Goal: Task Accomplishment & Management: Manage account settings

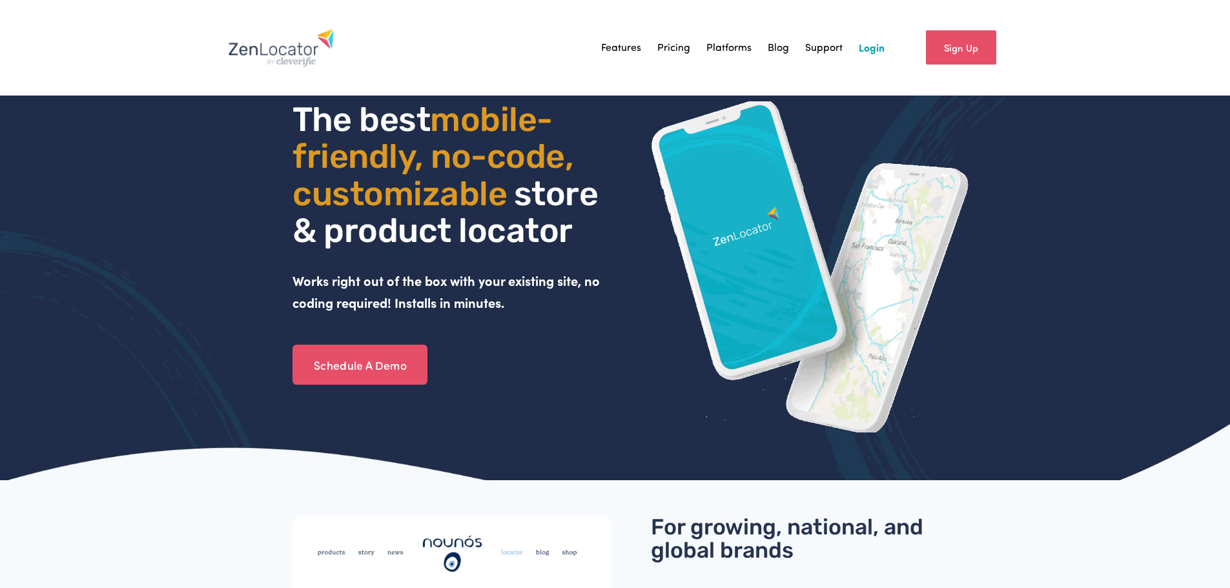
click at [876, 46] on link "Login" at bounding box center [872, 47] width 26 height 19
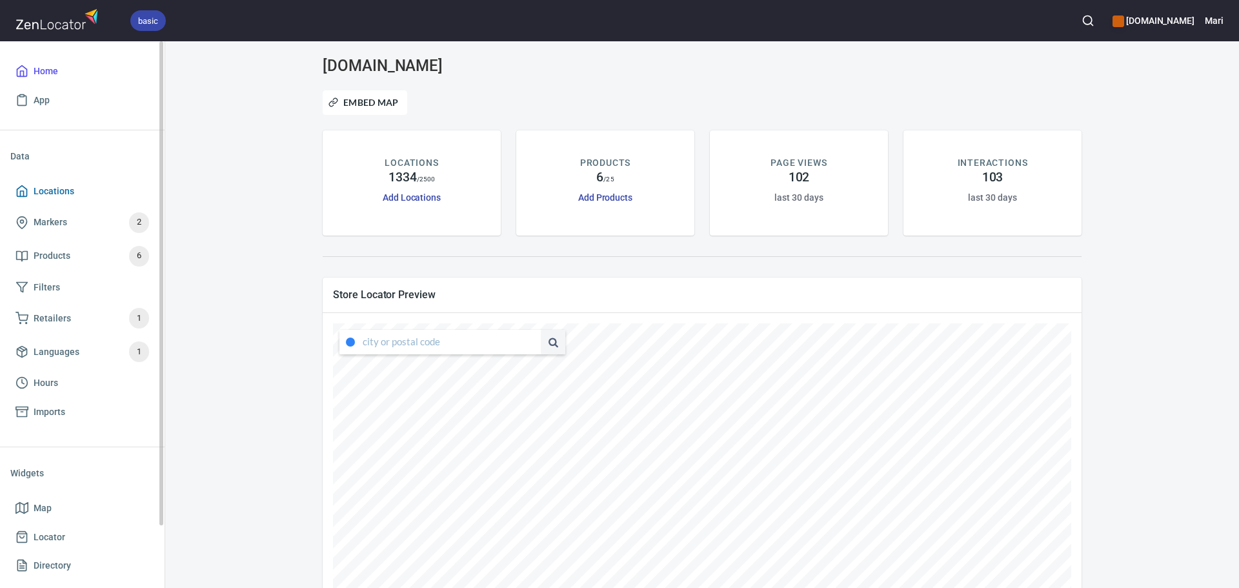
click at [66, 189] on span "Locations" at bounding box center [54, 191] width 41 height 16
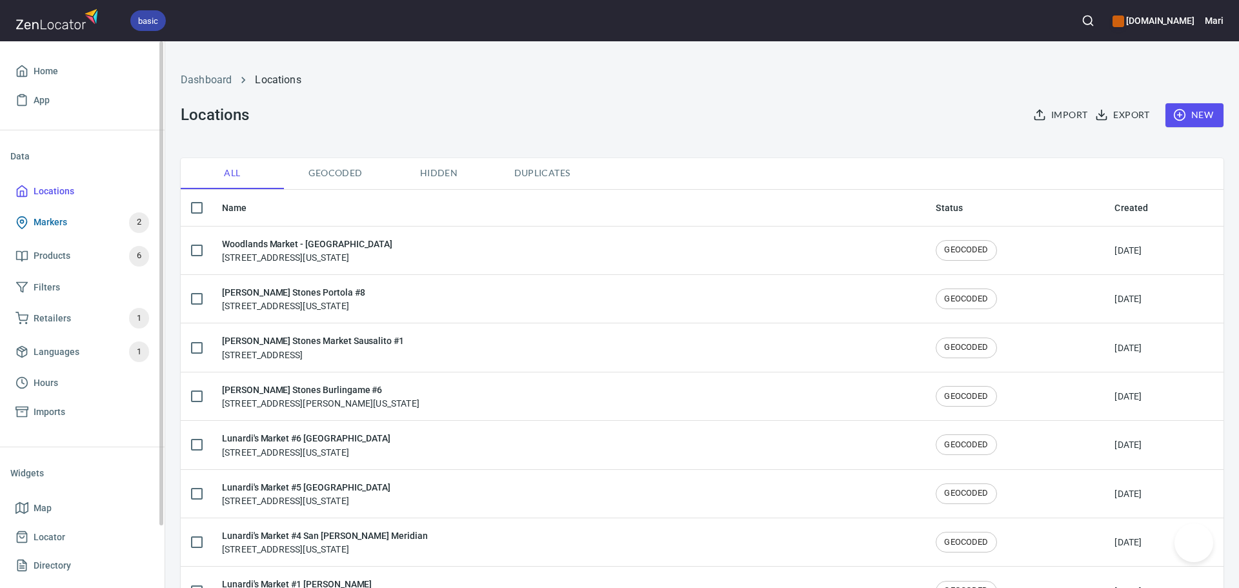
checkbox input "false"
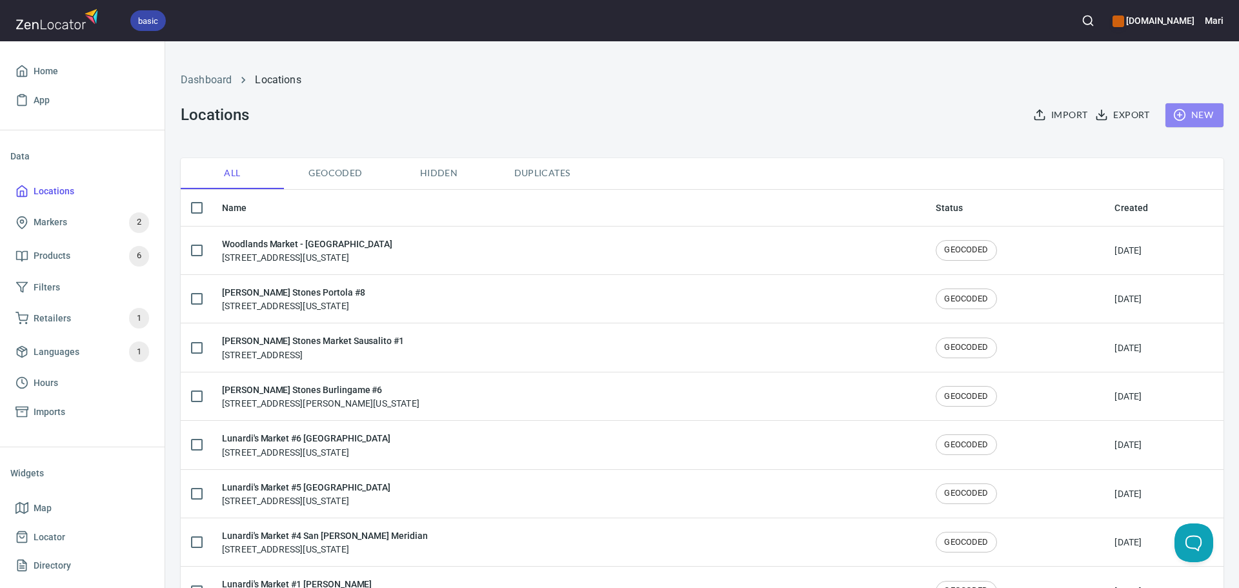
click at [1177, 115] on span "New" at bounding box center [1194, 115] width 37 height 16
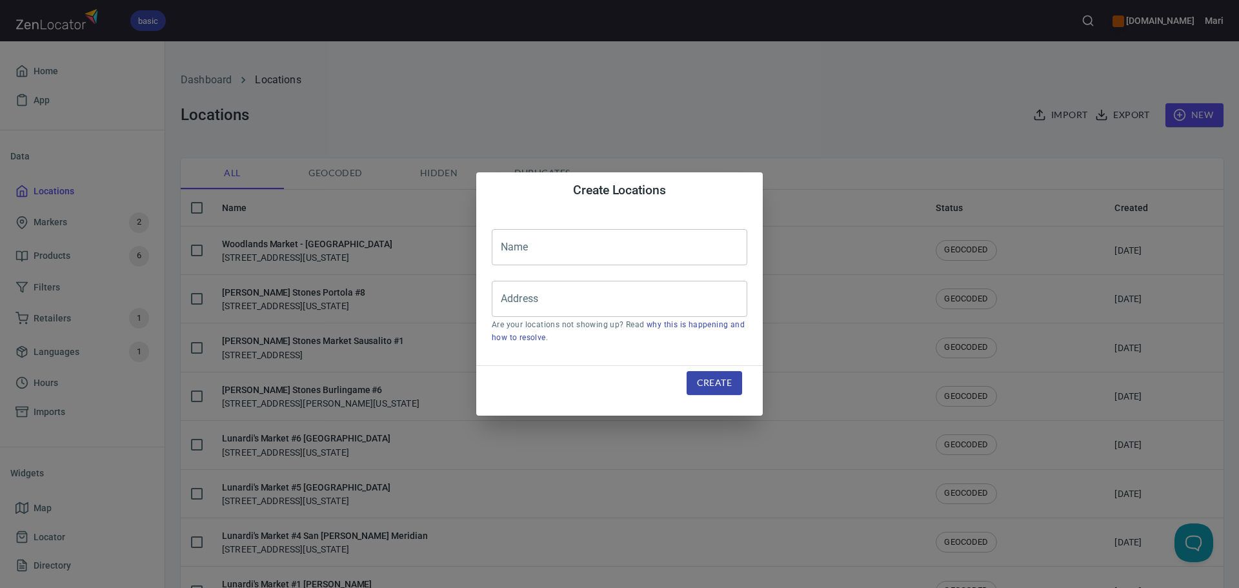
click at [568, 243] on input "text" at bounding box center [620, 247] width 256 height 36
type input "The Ginger Rabbit"
click at [543, 292] on input "Address" at bounding box center [610, 299] width 225 height 25
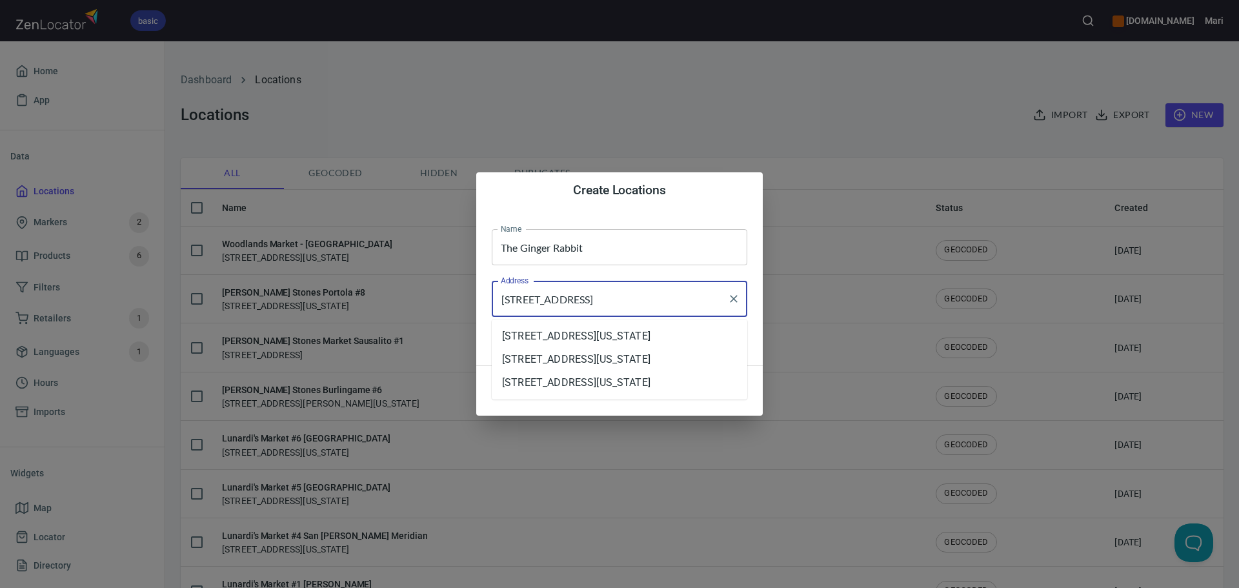
drag, startPoint x: 629, startPoint y: 298, endPoint x: 438, endPoint y: 299, distance: 191.1
click at [438, 299] on div "Create Locations Name The Ginger Rabbit Name Address 56830 29 Palms Highway Add…" at bounding box center [619, 294] width 1239 height 588
paste input "w"
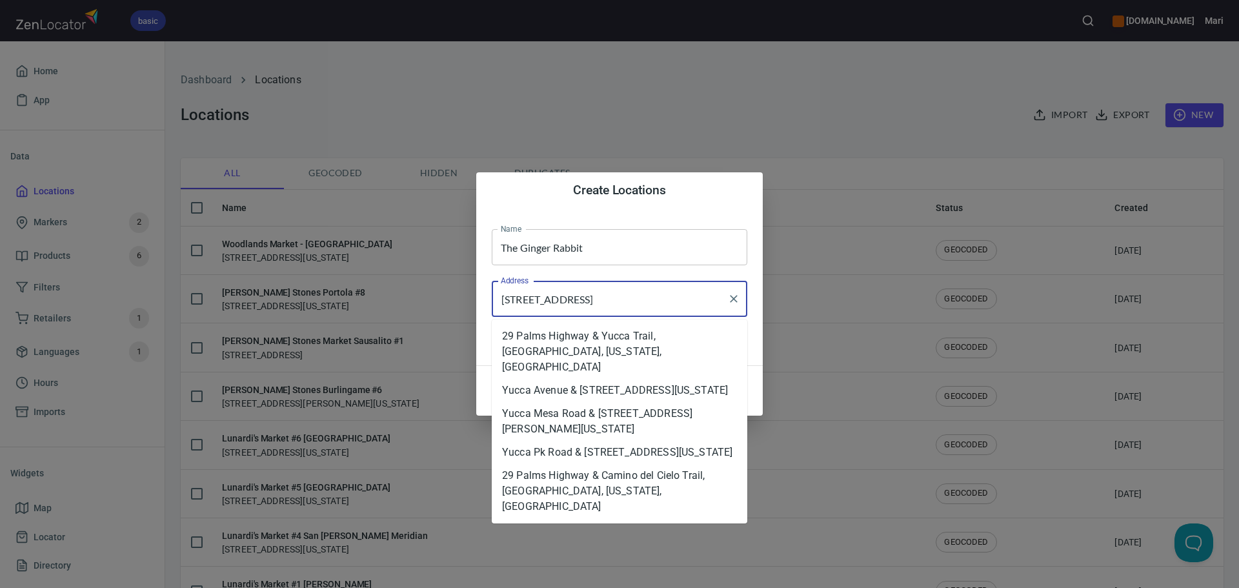
type input "56830 29 Palms Hwy, Yucca Valley, CA 92284"
click at [706, 216] on div "Name The Ginger Rabbit Name Address 56830 29 Palms Hwy, Yucca Valley, CA 92284 …" at bounding box center [619, 286] width 287 height 157
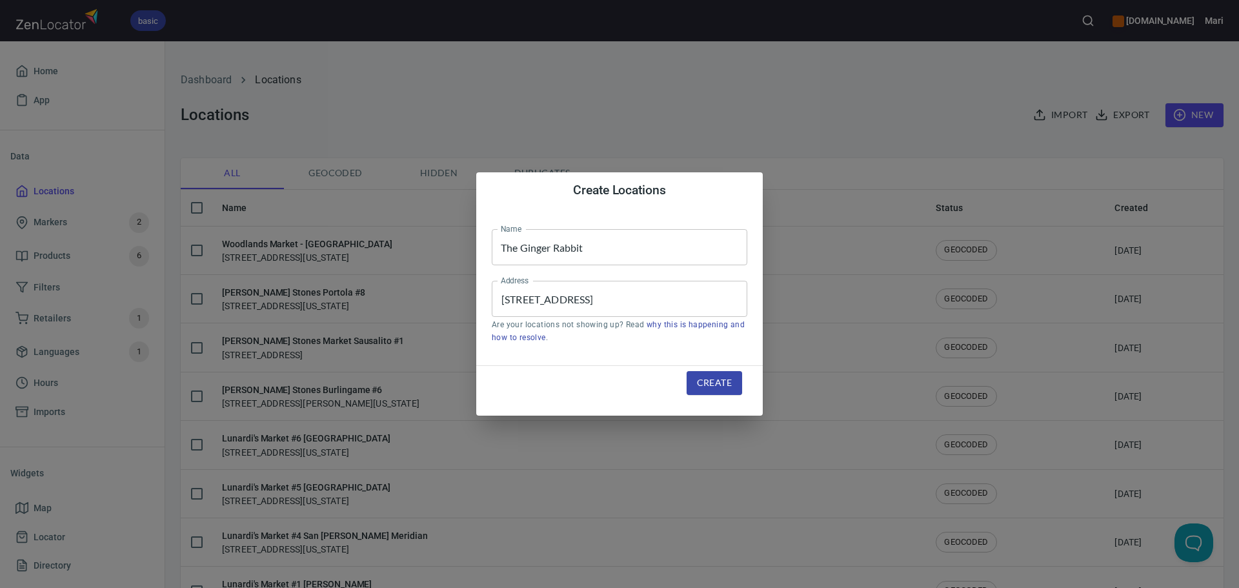
click at [724, 391] on span "Create" at bounding box center [714, 383] width 35 height 16
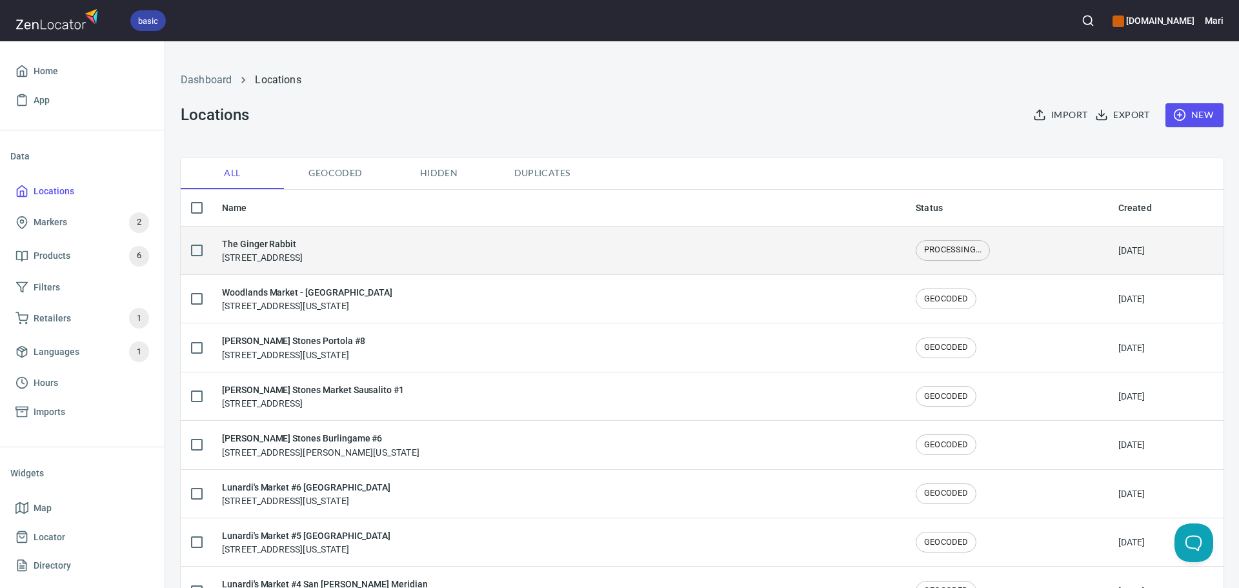
click at [261, 239] on h6 "The Ginger Rabbit" at bounding box center [262, 244] width 81 height 14
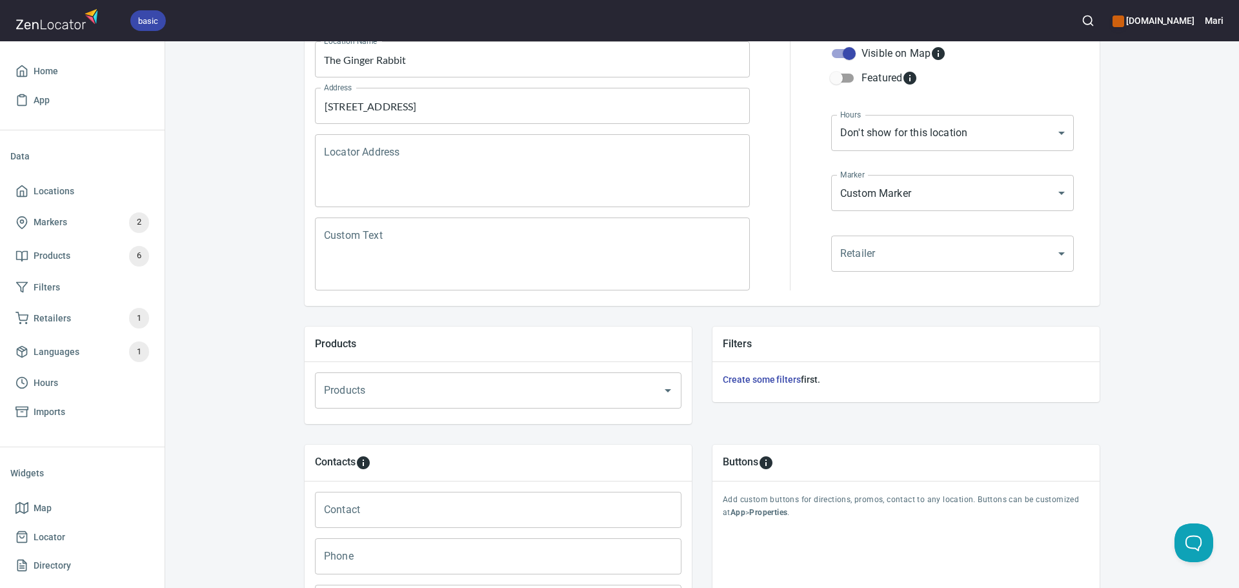
scroll to position [194, 0]
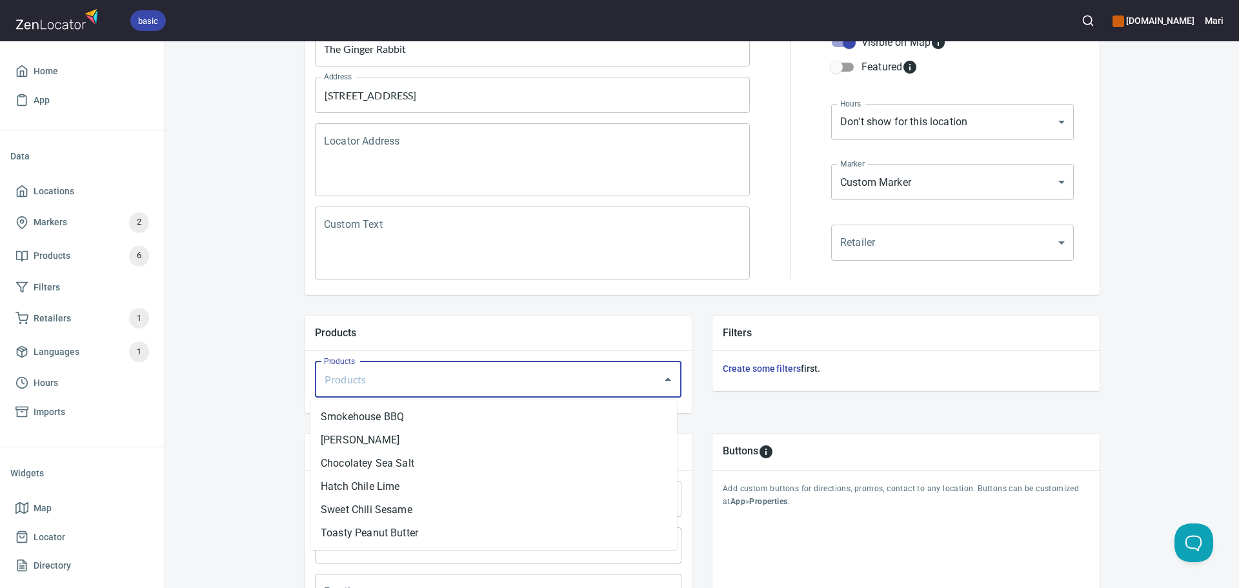
click at [387, 371] on input "Products" at bounding box center [480, 379] width 319 height 25
click at [367, 502] on li "Sweet Chili Sesame" at bounding box center [493, 509] width 367 height 23
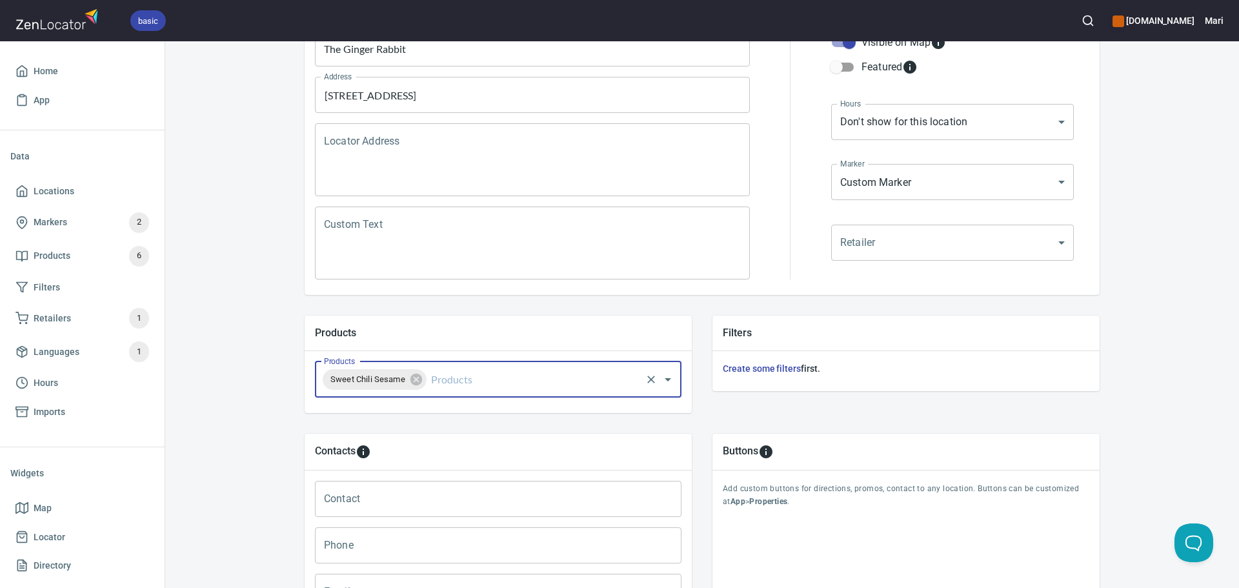
click at [239, 352] on div "Locations Location Details Location Details Properties Geocode Analytics Locati…" at bounding box center [702, 325] width 1074 height 928
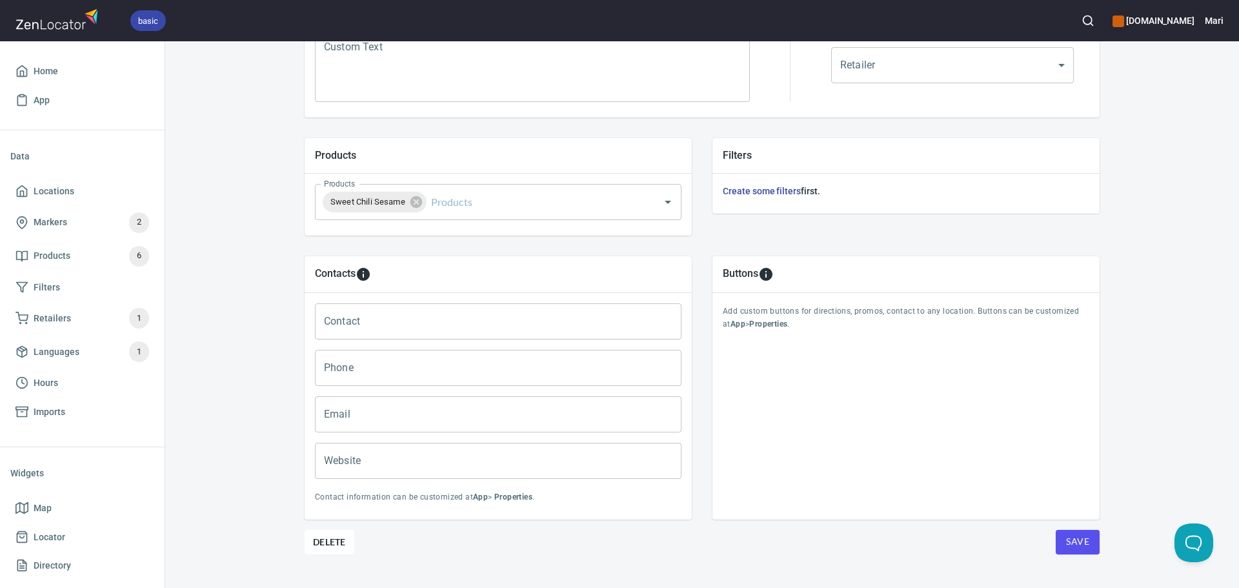
scroll to position [394, 0]
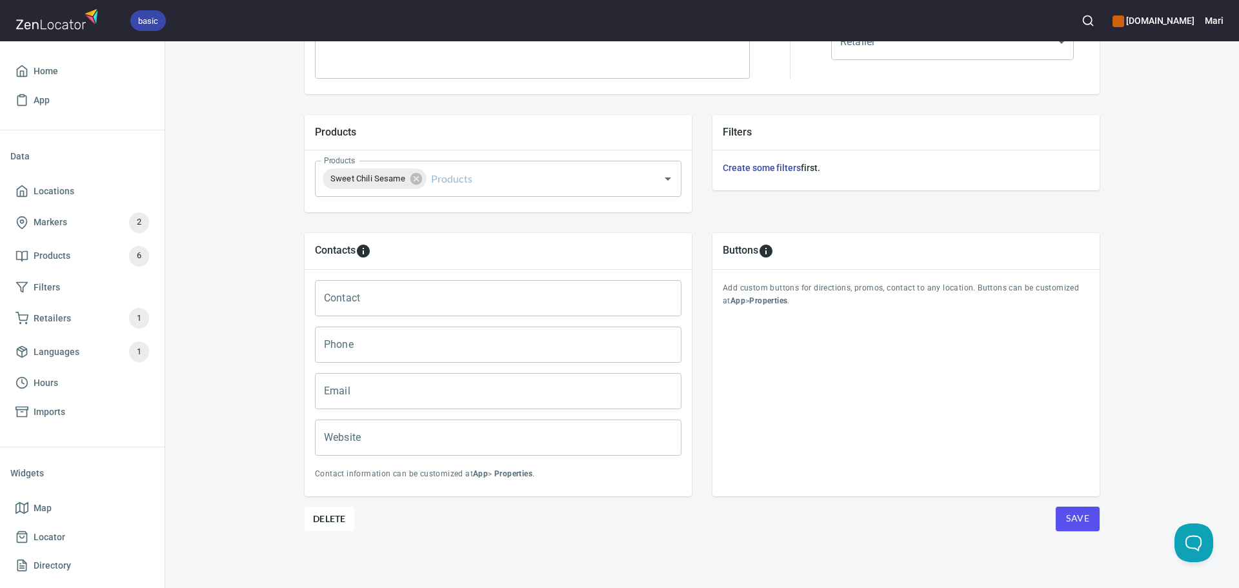
click at [1086, 513] on button "Save" at bounding box center [1078, 519] width 44 height 25
click at [34, 188] on span "Locations" at bounding box center [54, 191] width 41 height 16
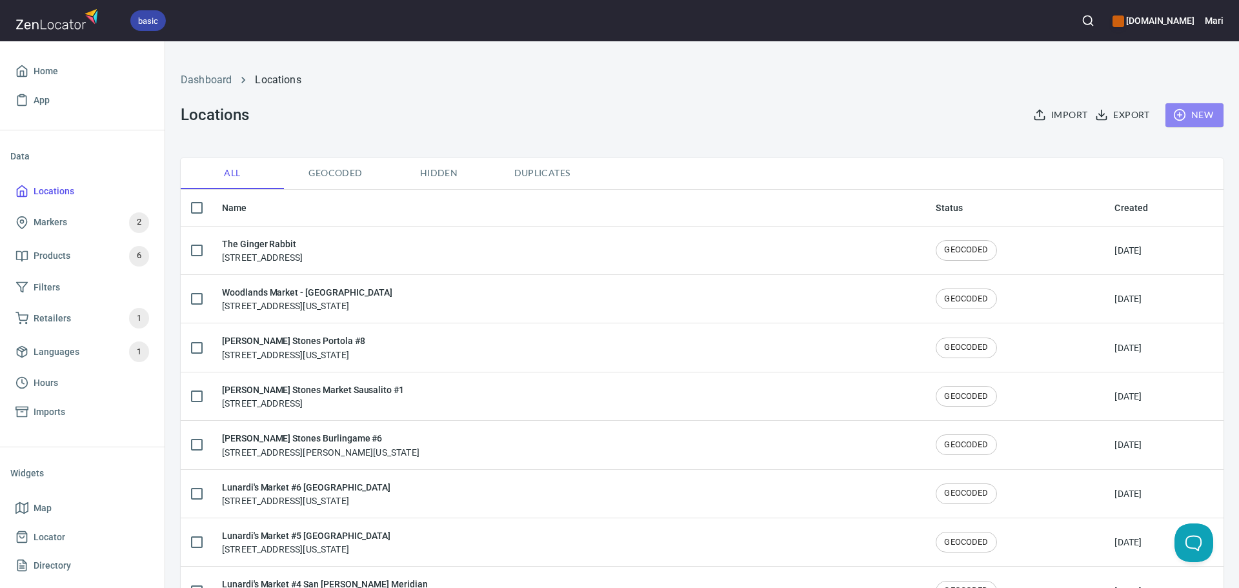
click at [1181, 116] on span "New" at bounding box center [1194, 115] width 37 height 16
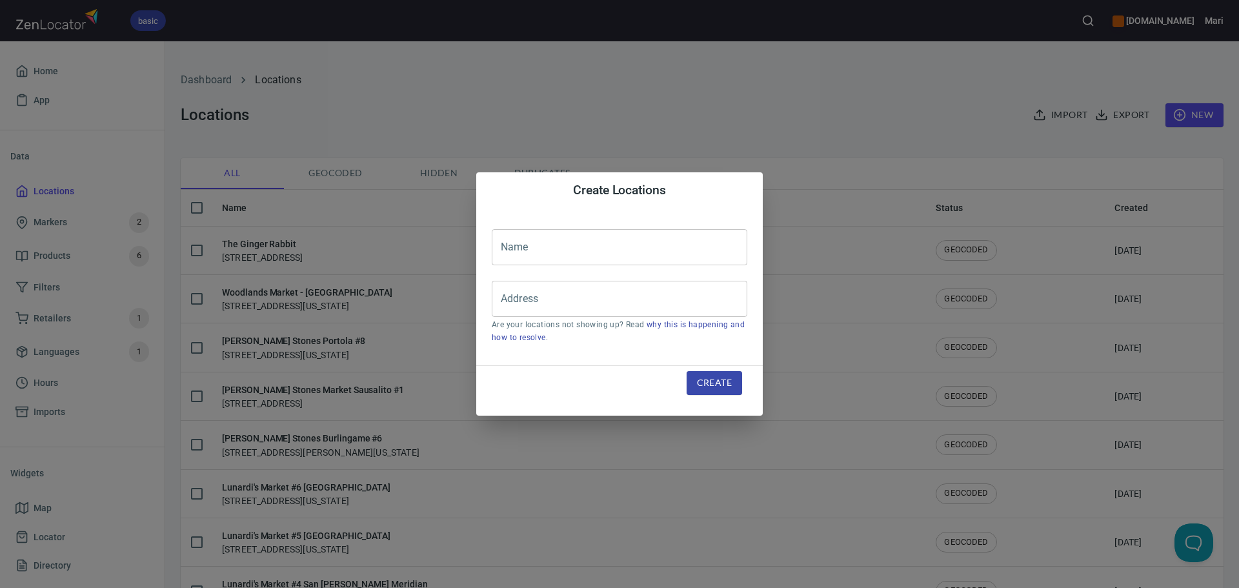
click at [563, 244] on input "text" at bounding box center [620, 247] width 256 height 36
type input "Main Street Markets"
click at [598, 345] on li "435 Main Street, Rockland, Maine, United States" at bounding box center [620, 336] width 256 height 23
type input "435 Main Street, Rockland, Maine, United States"
click at [711, 387] on span "Create" at bounding box center [714, 383] width 35 height 16
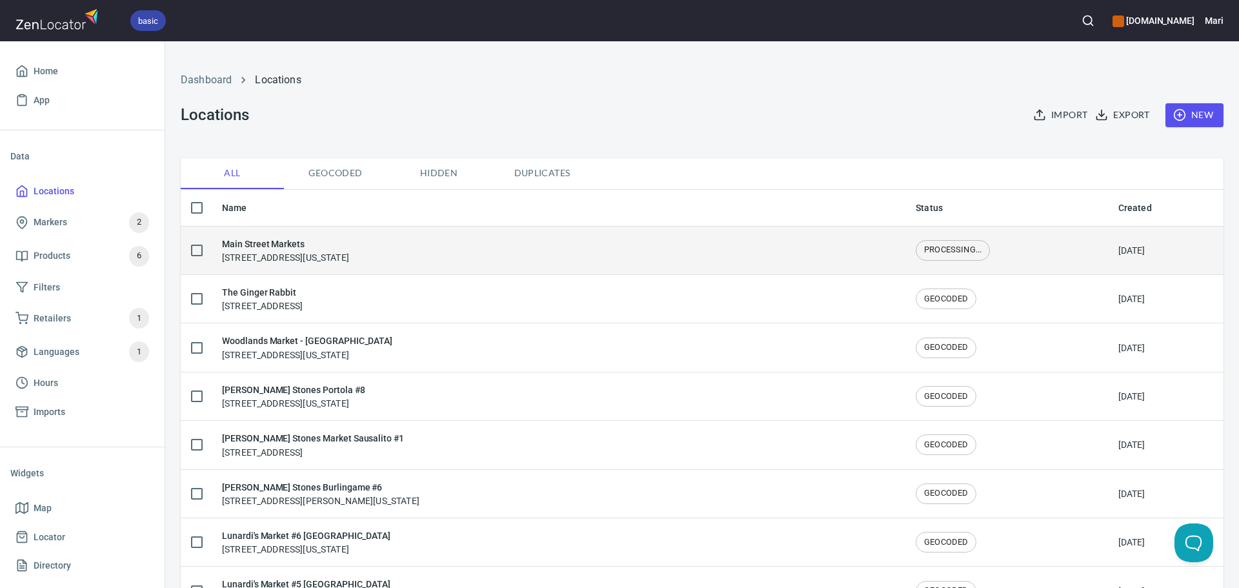
click at [256, 242] on h6 "Main Street Markets" at bounding box center [285, 244] width 127 height 14
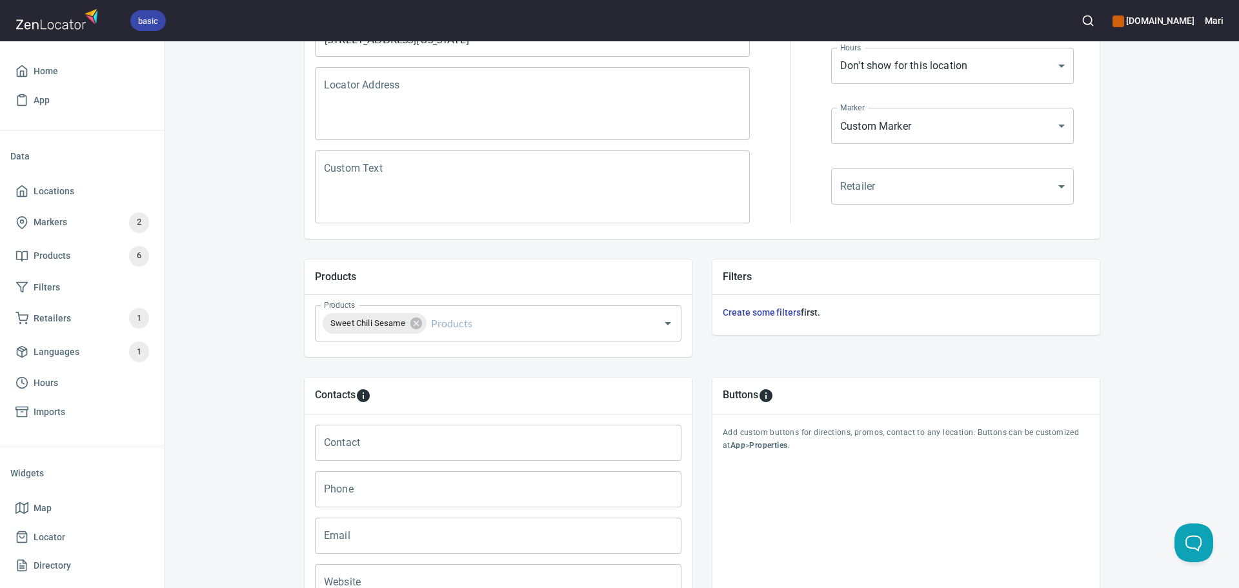
scroll to position [258, 0]
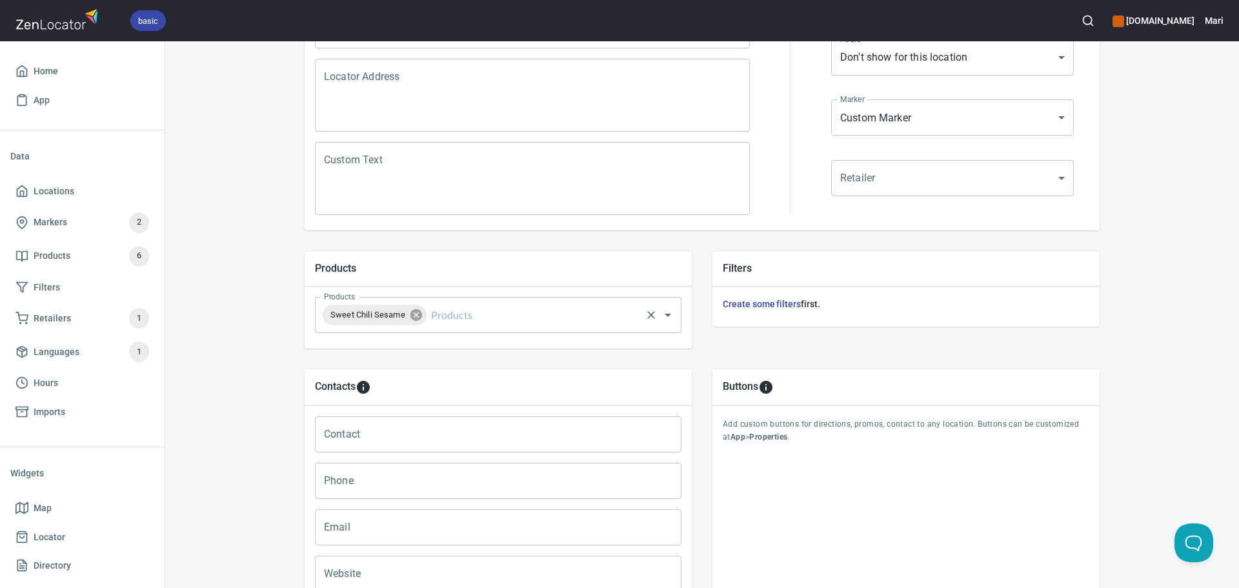
click at [411, 314] on icon at bounding box center [417, 315] width 12 height 12
click at [494, 328] on div "Products" at bounding box center [498, 315] width 367 height 36
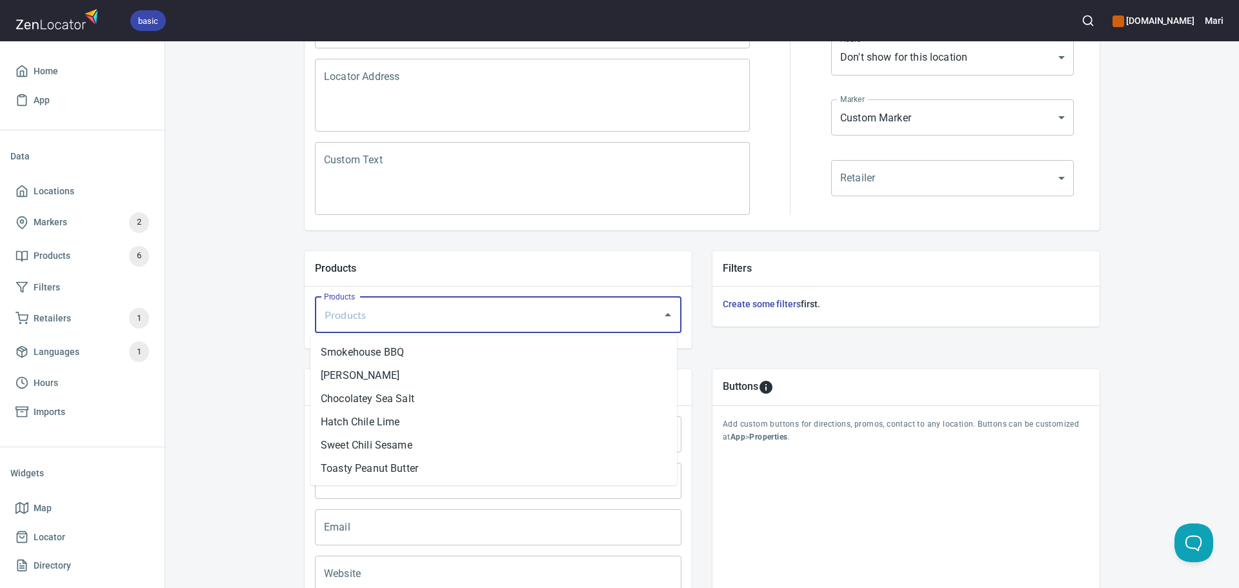
click at [407, 319] on input "Products" at bounding box center [480, 315] width 319 height 25
click at [359, 391] on li "Chocolatey Sea Salt" at bounding box center [493, 398] width 367 height 23
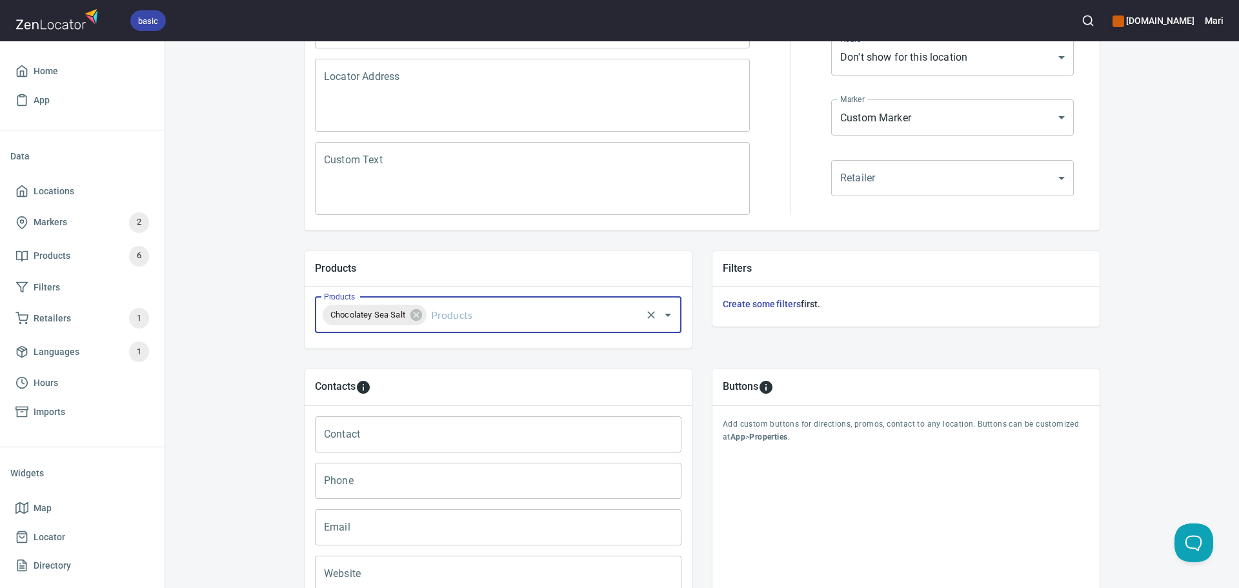
click at [449, 320] on input "Products" at bounding box center [534, 315] width 211 height 25
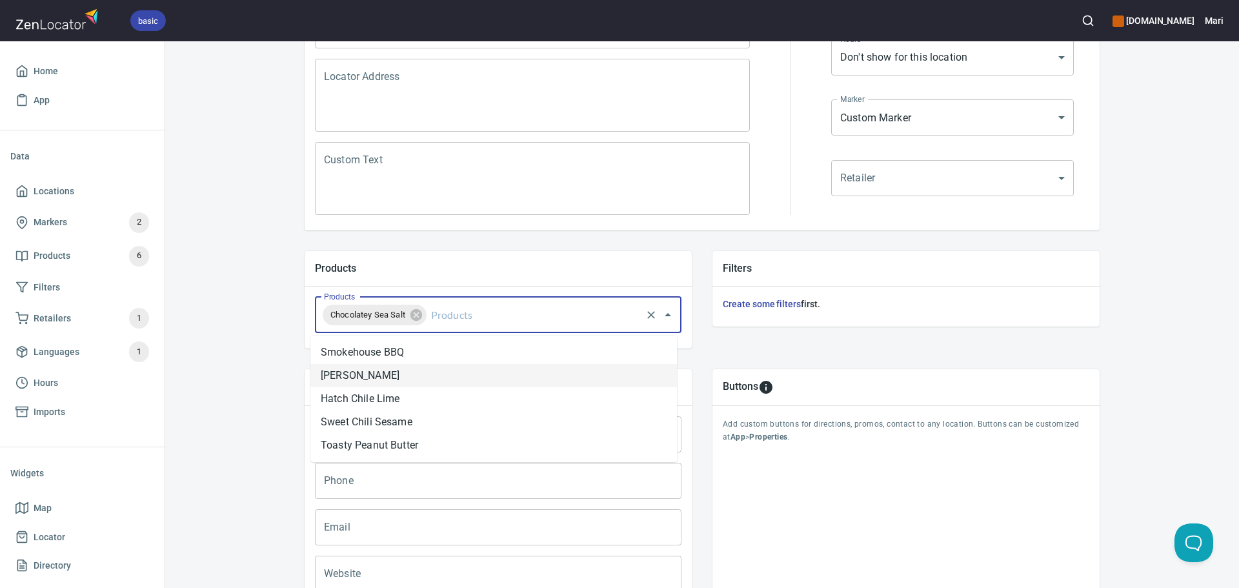
click at [387, 370] on li "Cinnamon Churro" at bounding box center [493, 375] width 367 height 23
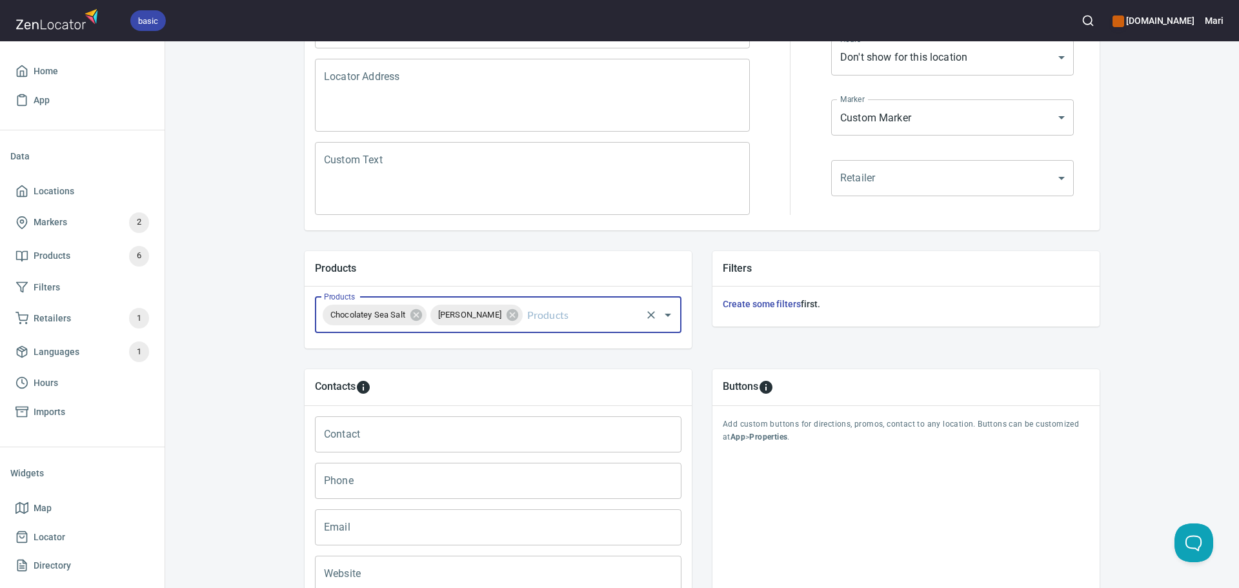
click at [560, 320] on input "Products" at bounding box center [582, 315] width 115 height 25
click at [367, 356] on li "Smokehouse BBQ" at bounding box center [493, 352] width 367 height 23
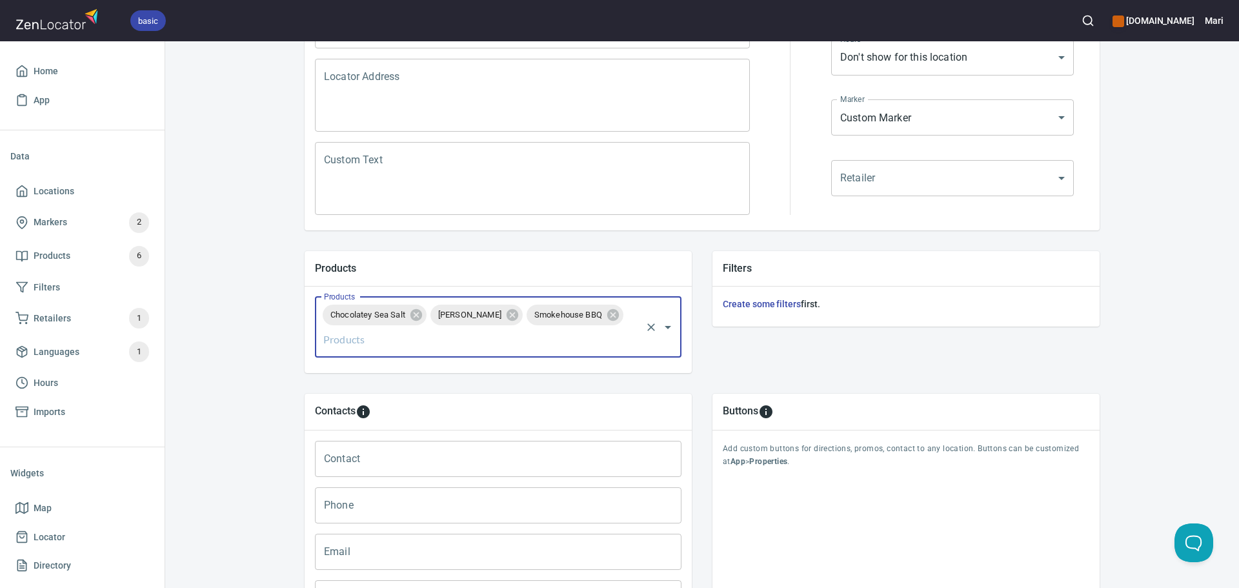
click at [471, 345] on input "Products" at bounding box center [480, 339] width 319 height 25
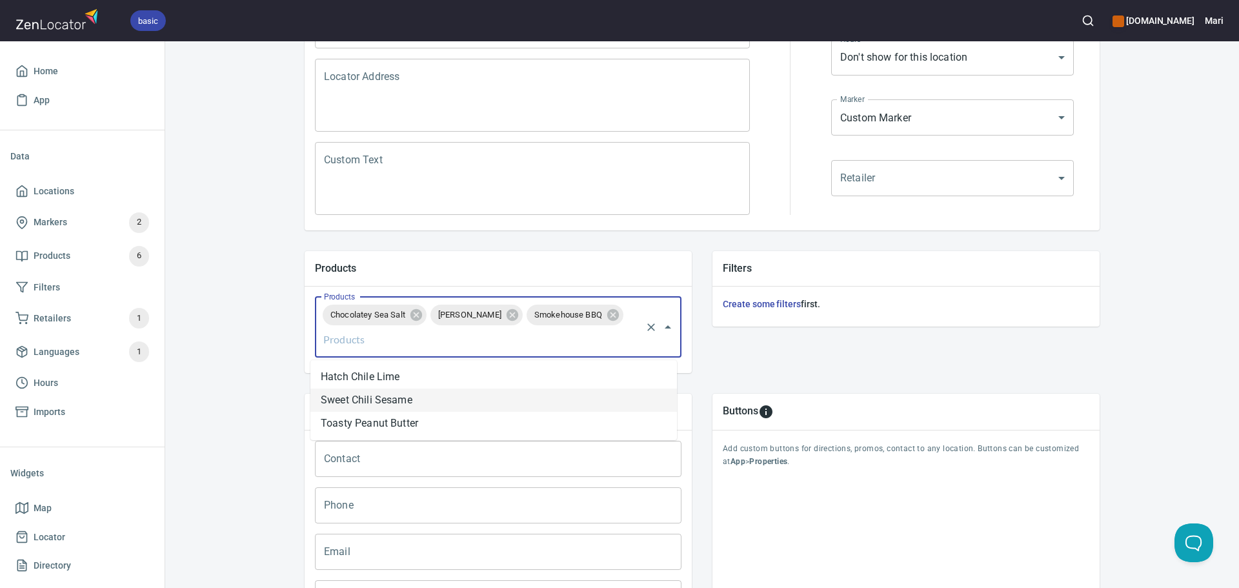
click at [356, 393] on li "Sweet Chili Sesame" at bounding box center [493, 400] width 367 height 23
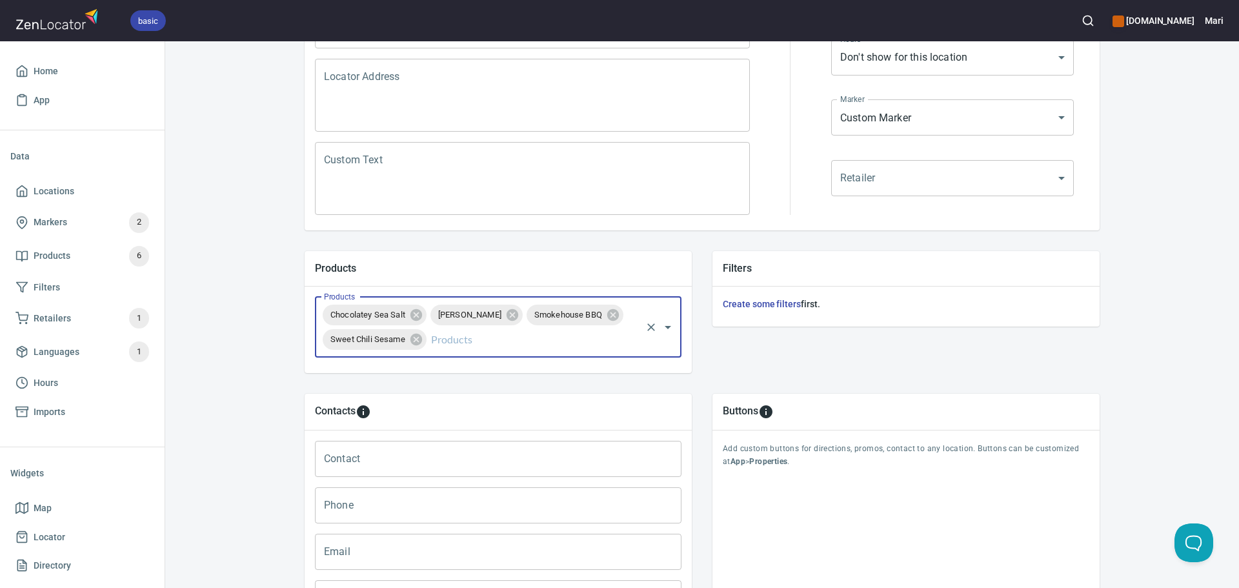
click at [267, 285] on div "Locations Location Details Location Details Properties Geocode Analytics Locati…" at bounding box center [702, 272] width 1074 height 953
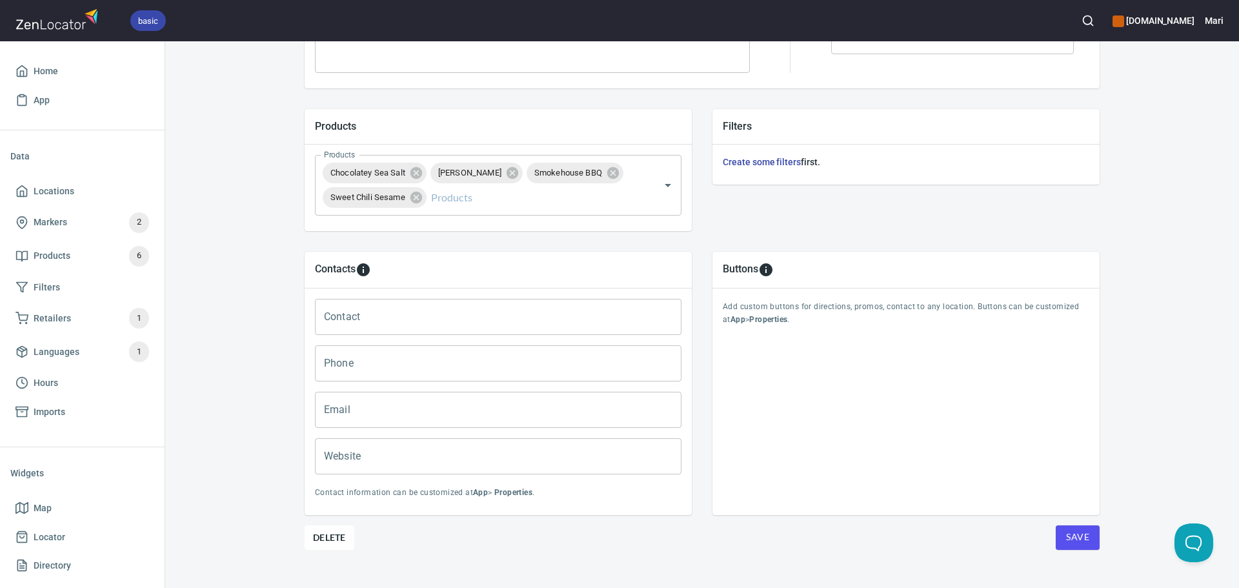
scroll to position [419, 0]
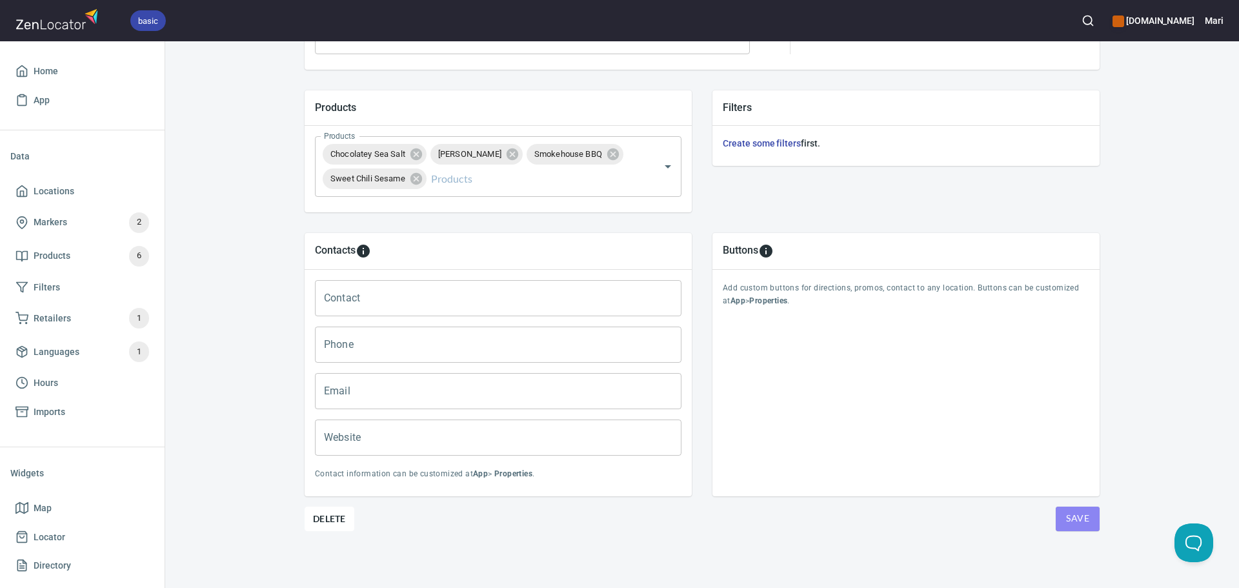
click at [1060, 514] on button "Save" at bounding box center [1078, 519] width 44 height 25
